Goal: Communication & Community: Answer question/provide support

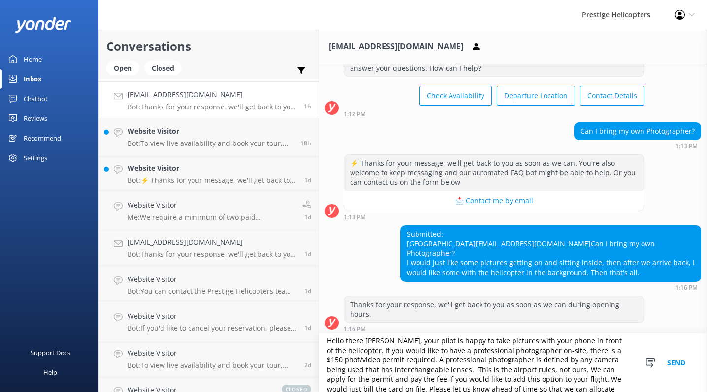
scroll to position [22, 0]
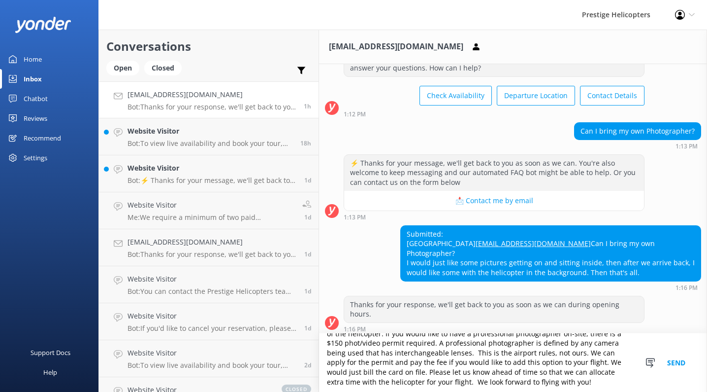
type textarea "Hello there [PERSON_NAME], your pilot is happy to take pictures with your phone…"
click at [679, 369] on button "Send" at bounding box center [676, 362] width 37 height 59
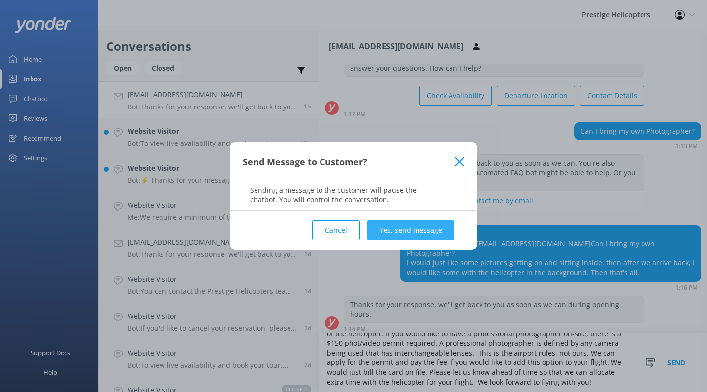
click at [407, 229] on button "Yes, send message" at bounding box center [410, 230] width 87 height 20
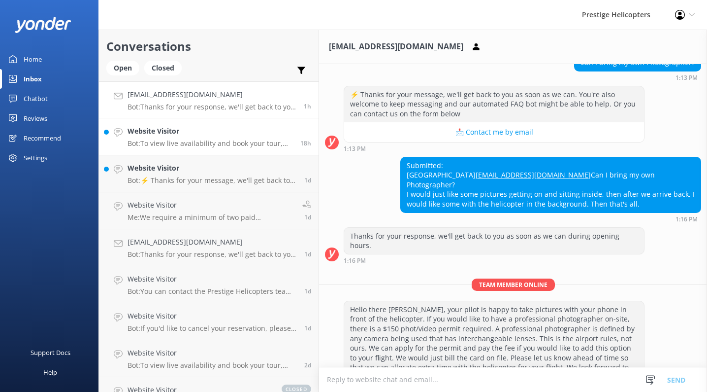
scroll to position [126, 0]
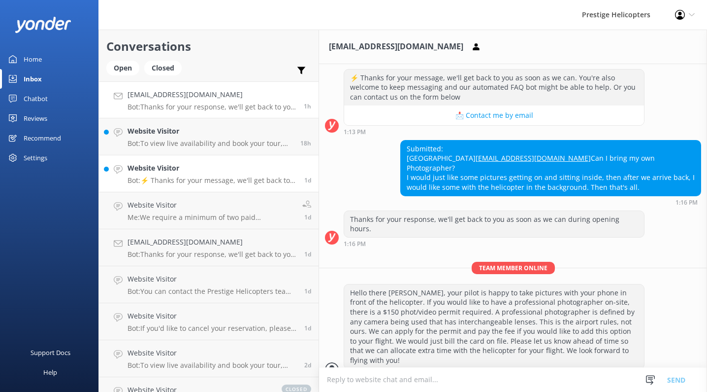
click at [199, 172] on h4 "Website Visitor" at bounding box center [212, 168] width 169 height 11
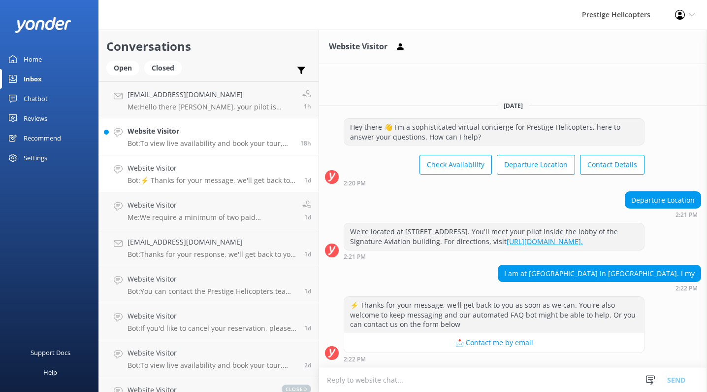
click at [235, 130] on h4 "Website Visitor" at bounding box center [211, 131] width 166 height 11
